Goal: Information Seeking & Learning: Learn about a topic

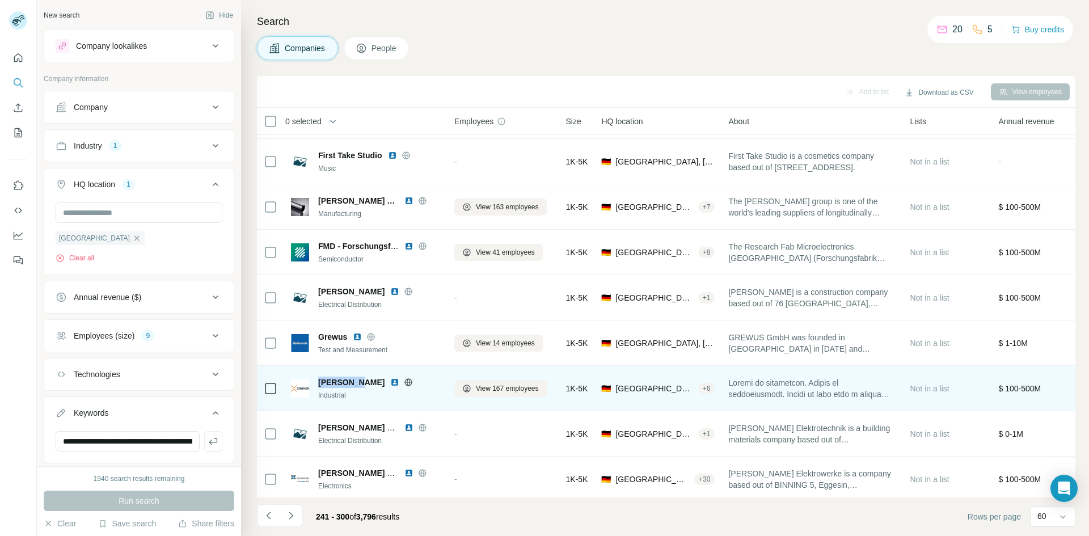
scroll to position [26, 0]
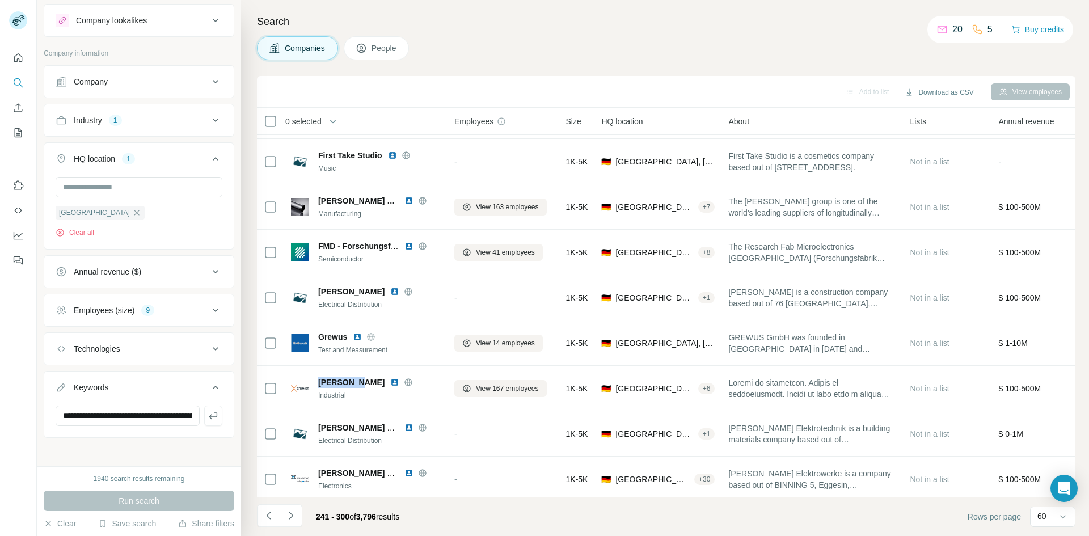
drag, startPoint x: 344, startPoint y: 381, endPoint x: 468, endPoint y: 69, distance: 336.2
click at [468, 69] on div "Search Companies People Add to list Download as CSV View employees 0 selected C…" at bounding box center [665, 268] width 848 height 536
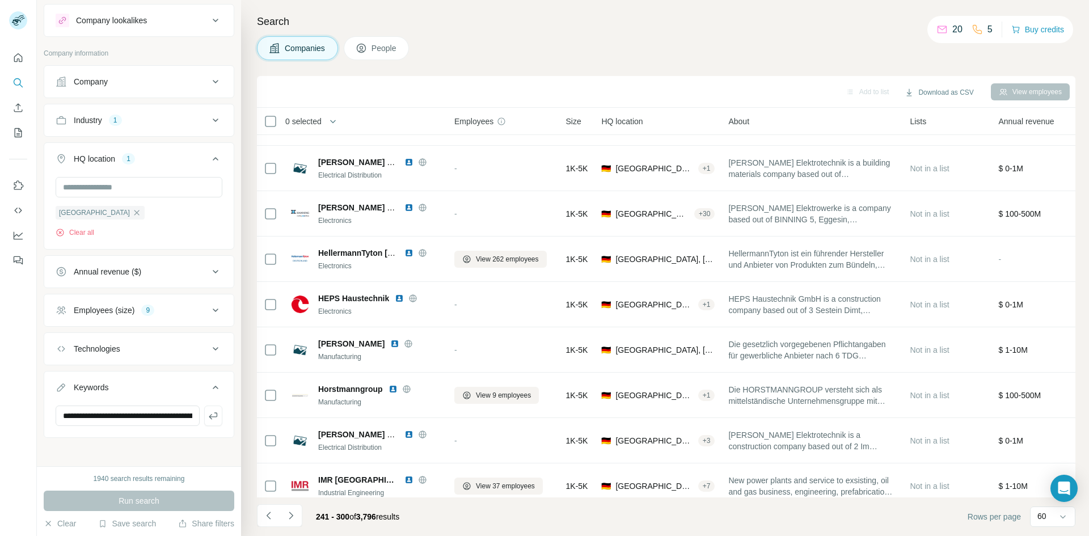
scroll to position [2129, 0]
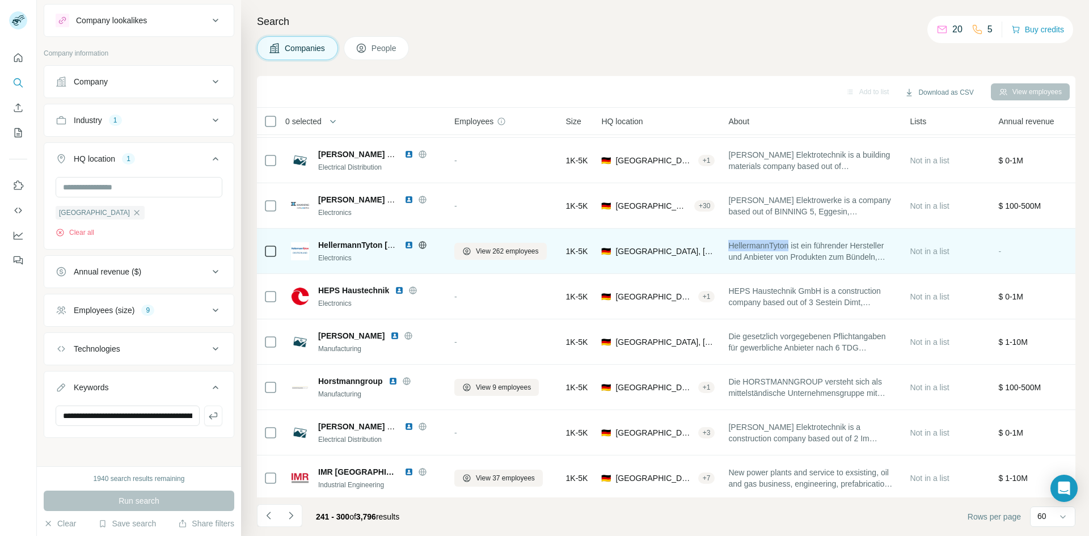
drag, startPoint x: 733, startPoint y: 247, endPoint x: 793, endPoint y: 247, distance: 60.7
click at [793, 247] on span "HellermannTyton ist ein führender Hersteller und Anbieter von Produkten zum Bün…" at bounding box center [812, 251] width 168 height 23
copy span "HellermannTyton"
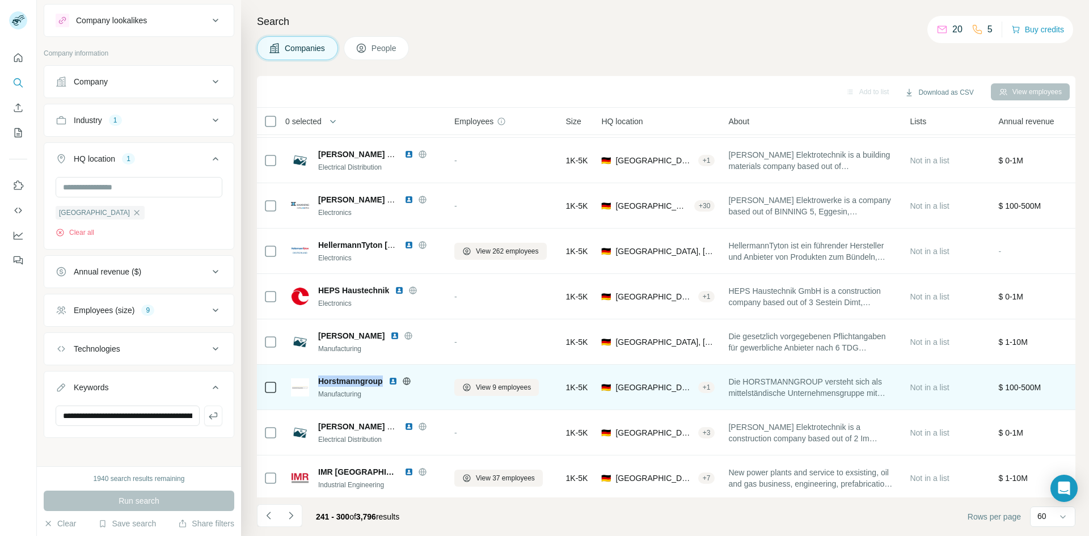
drag, startPoint x: 384, startPoint y: 380, endPoint x: 319, endPoint y: 381, distance: 64.7
click at [319, 381] on div "Horstmanngroup" at bounding box center [379, 380] width 122 height 11
copy span "Horstmanngroup"
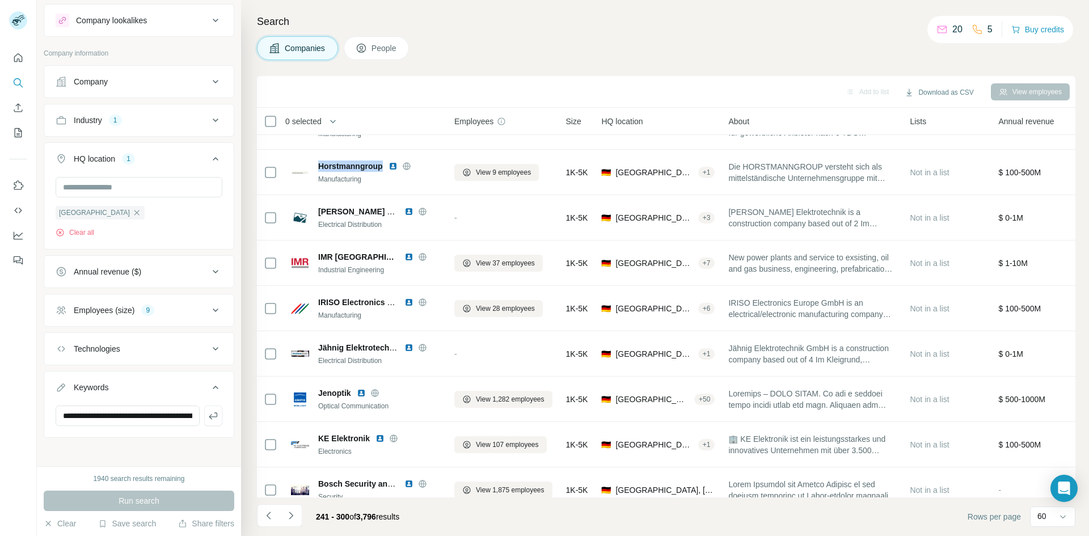
scroll to position [2348, 0]
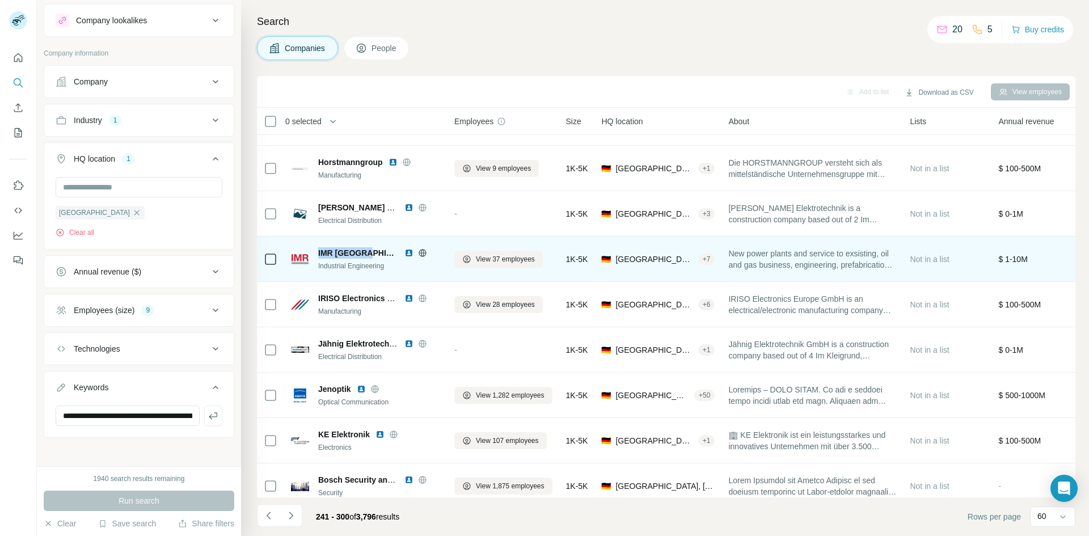
drag, startPoint x: 369, startPoint y: 253, endPoint x: 319, endPoint y: 253, distance: 50.5
click at [319, 253] on span "IMR [GEOGRAPHIC_DATA]" at bounding box center [358, 252] width 81 height 11
copy span "IMR [GEOGRAPHIC_DATA]"
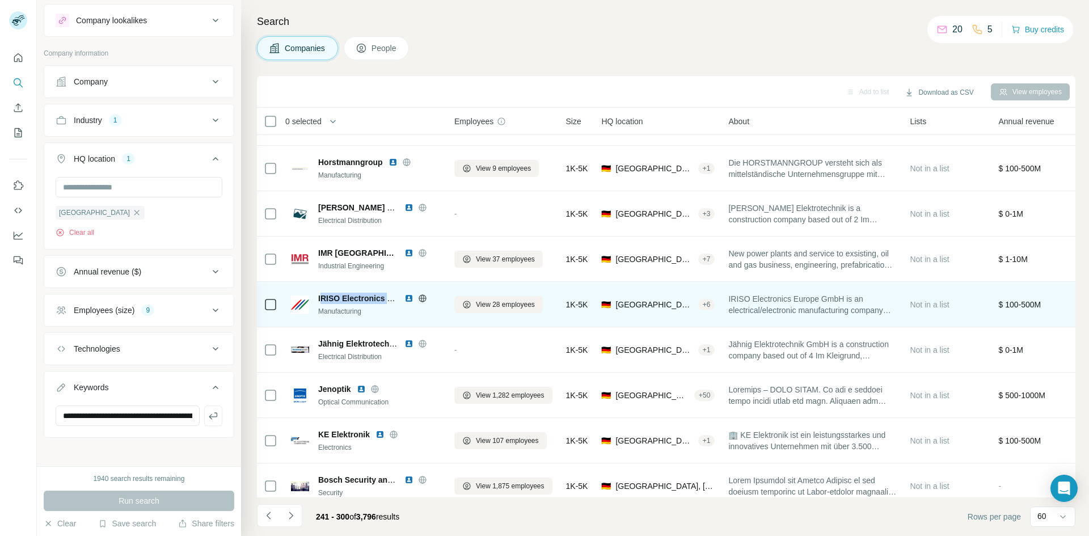
drag, startPoint x: 320, startPoint y: 298, endPoint x: 389, endPoint y: 296, distance: 69.2
click at [389, 296] on span "IRISO Electronics Europe" at bounding box center [366, 298] width 96 height 9
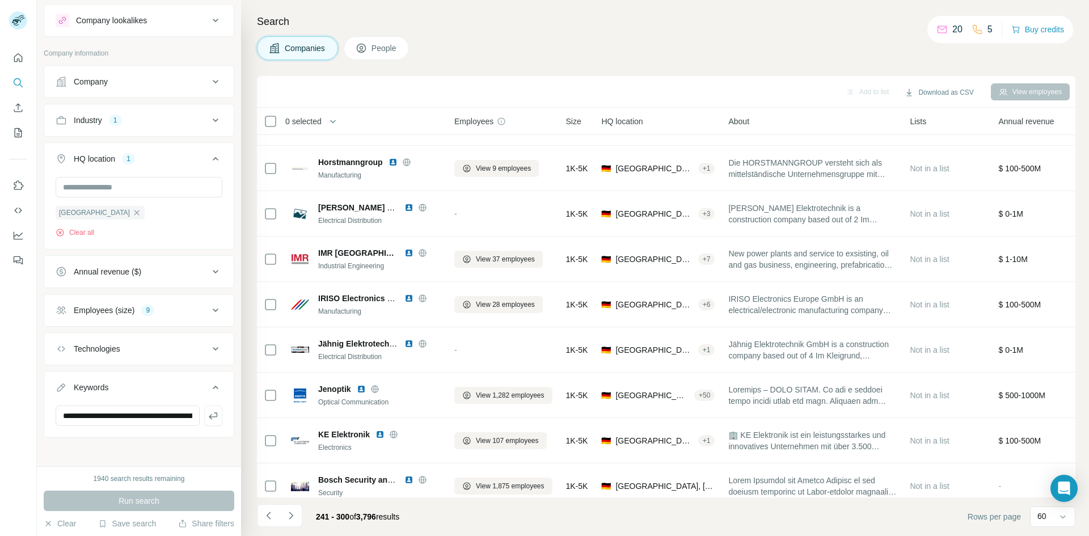
click at [512, 25] on h4 "Search" at bounding box center [666, 22] width 818 height 16
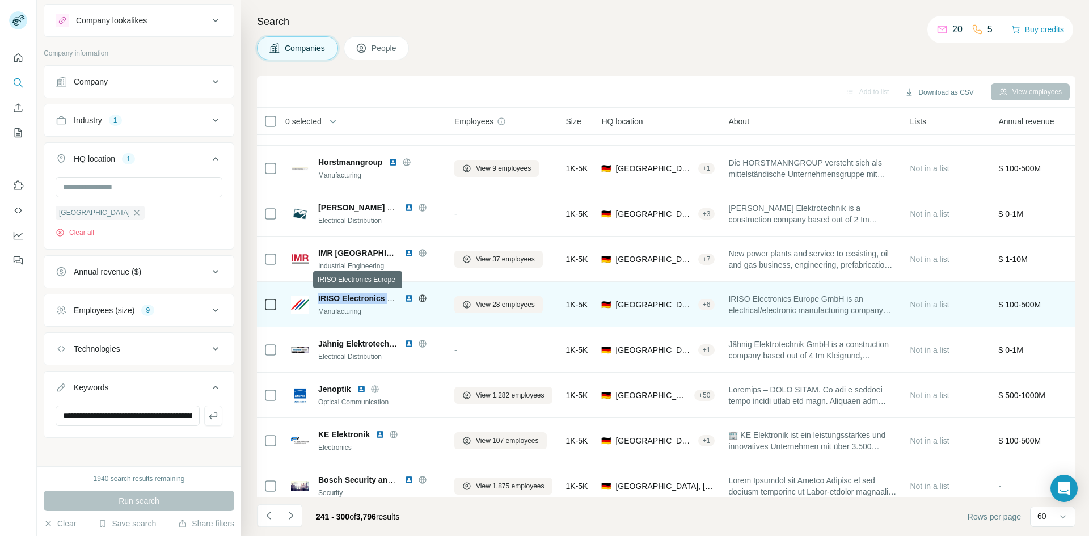
drag, startPoint x: 319, startPoint y: 298, endPoint x: 390, endPoint y: 297, distance: 71.5
click at [390, 297] on span "IRISO Electronics Europe" at bounding box center [366, 298] width 96 height 9
drag, startPoint x: 849, startPoint y: 297, endPoint x: 734, endPoint y: 294, distance: 114.6
click at [0, 0] on tr "IRISO Electronics Europe Manufacturing View 28 employees 1K-5K 🇩🇪 [GEOGRAPHIC_D…" at bounding box center [0, 0] width 0 height 0
copy tr "IRISO Electronics Europe GmbH"
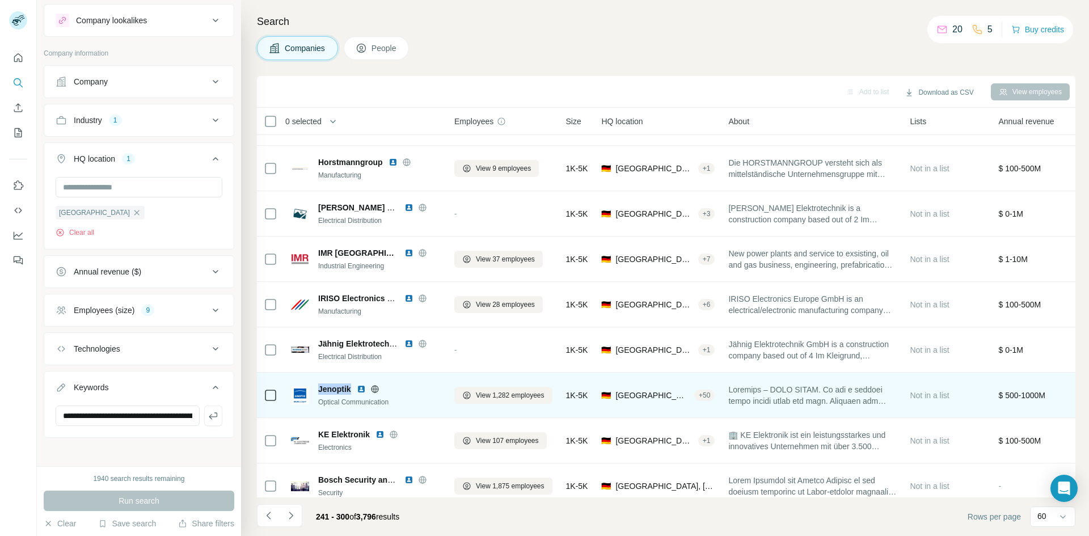
drag, startPoint x: 353, startPoint y: 388, endPoint x: 314, endPoint y: 388, distance: 38.6
click at [314, 388] on div "Jenoptik Optical Communication" at bounding box center [366, 395] width 150 height 24
copy span "Jenoptik"
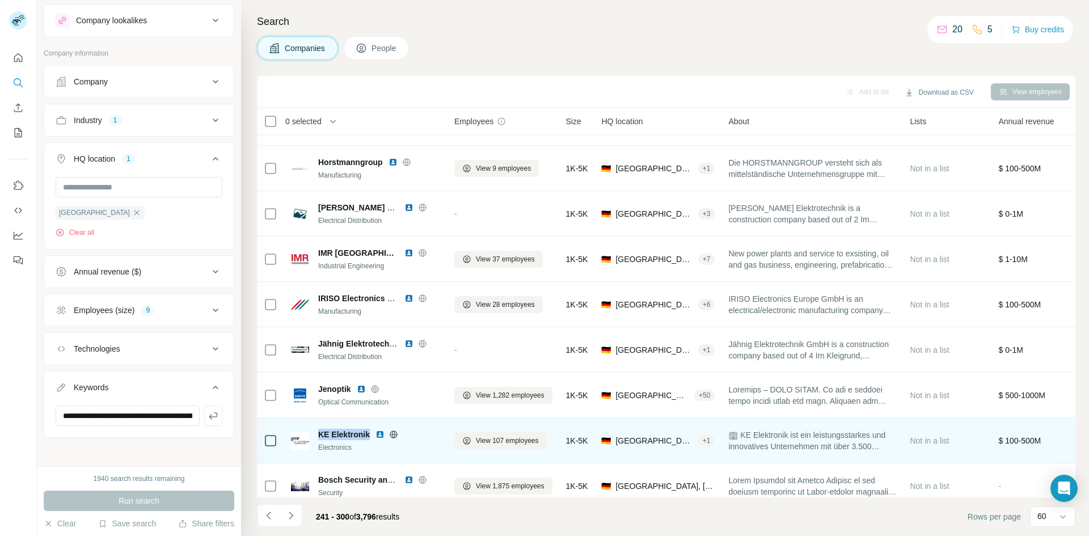
drag, startPoint x: 369, startPoint y: 433, endPoint x: 316, endPoint y: 431, distance: 53.3
click at [316, 431] on div "KE Elektronik Electronics" at bounding box center [366, 441] width 150 height 24
copy span "KE Elektronik"
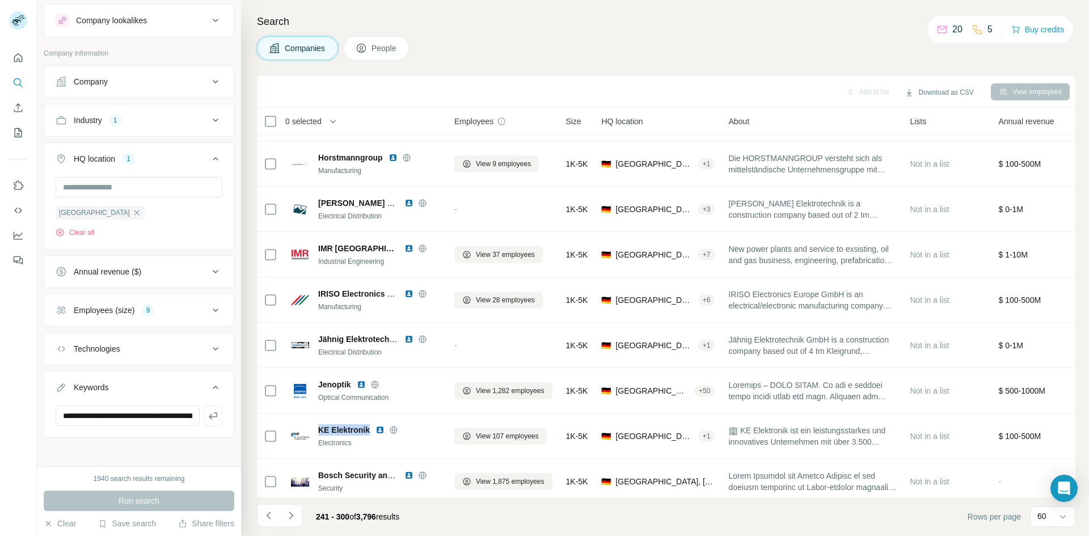
scroll to position [2365, 0]
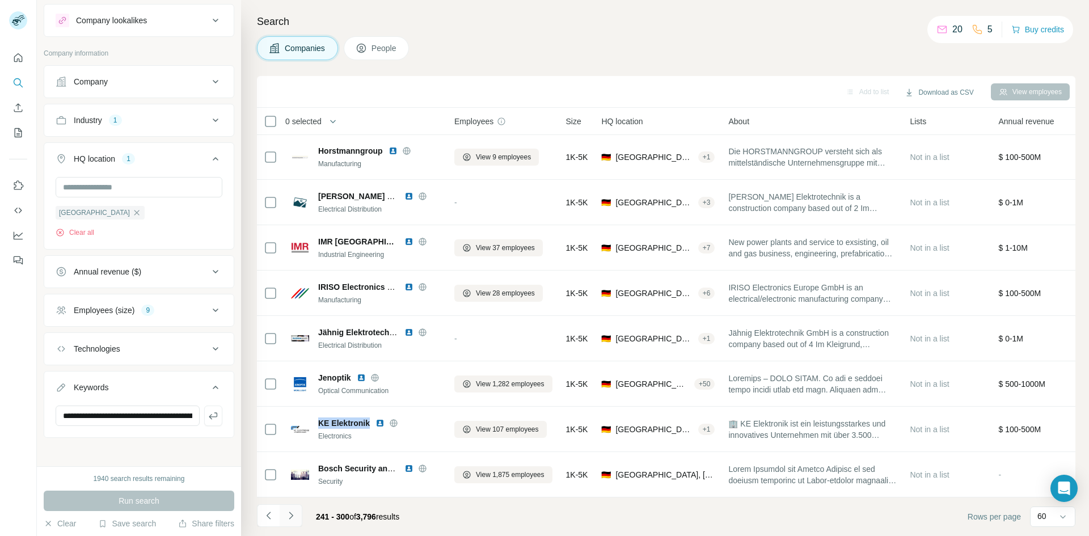
click at [290, 514] on icon "Navigate to next page" at bounding box center [290, 515] width 11 height 11
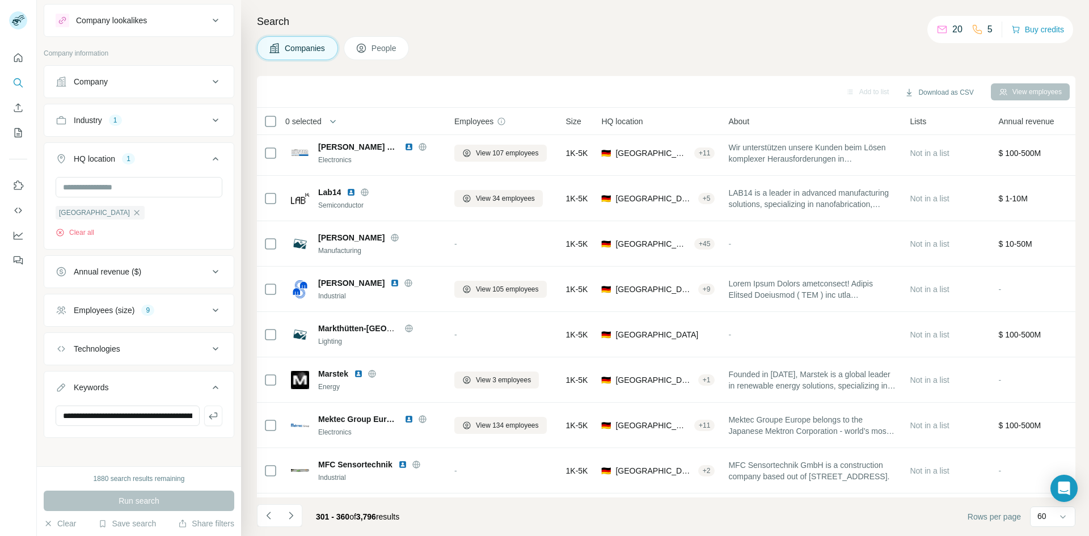
scroll to position [80, 0]
